Goal: Use online tool/utility: Utilize a website feature to perform a specific function

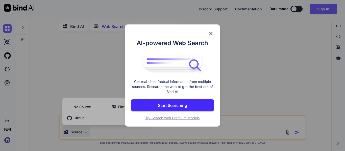
click at [105, 68] on div "AI-powered Web Search Get real-time, factual information from multiple sources.…" at bounding box center [172, 75] width 345 height 151
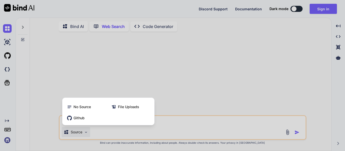
click at [139, 86] on div at bounding box center [172, 75] width 345 height 151
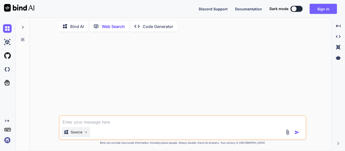
click at [86, 132] on img at bounding box center [86, 132] width 4 height 4
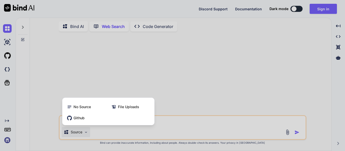
click at [87, 128] on div at bounding box center [172, 75] width 345 height 151
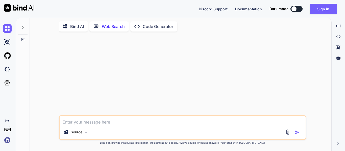
click at [6, 87] on div at bounding box center [8, 82] width 11 height 13
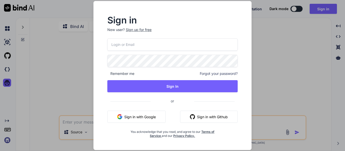
click at [45, 77] on div "Sign in New user? Sign up for free Remember me Forgot your password? Sign In or…" at bounding box center [172, 75] width 345 height 151
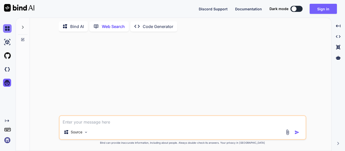
click at [10, 29] on img at bounding box center [7, 28] width 9 height 9
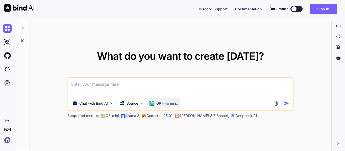
click at [152, 102] on img at bounding box center [151, 103] width 5 height 5
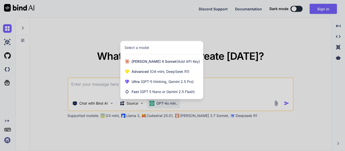
click at [204, 131] on div at bounding box center [172, 75] width 345 height 151
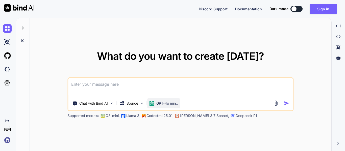
click at [171, 99] on div "GPT-4o min.." at bounding box center [163, 104] width 33 height 10
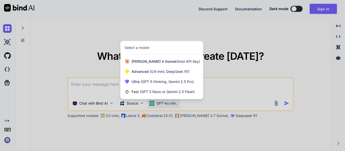
click at [230, 54] on div at bounding box center [172, 75] width 345 height 151
type textarea "x"
